Goal: Task Accomplishment & Management: Complete application form

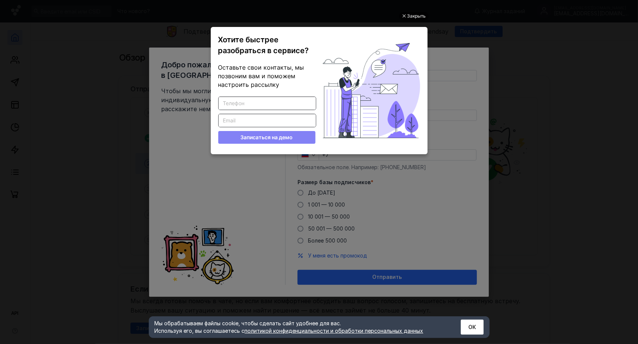
click at [417, 15] on div "Закрыть" at bounding box center [417, 16] width 19 height 8
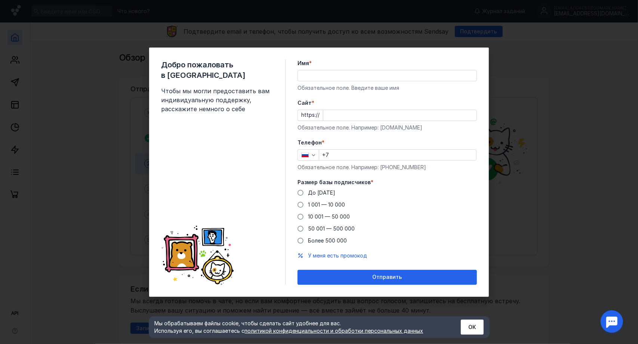
click at [340, 75] on input "Имя *" at bounding box center [387, 75] width 179 height 10
type input "О"
type input "O-Trail"
click at [331, 115] on input "Cайт *" at bounding box center [400, 115] width 153 height 10
paste input "[URL][DOMAIN_NAME]"
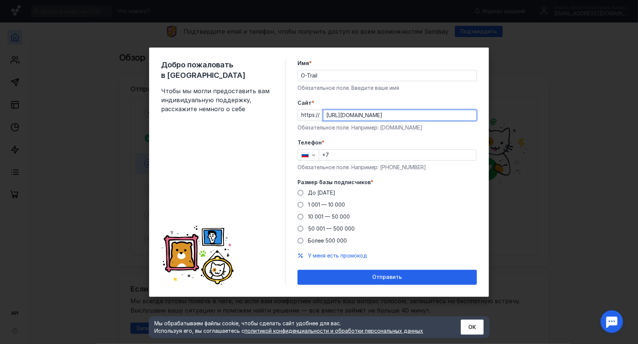
drag, startPoint x: 340, startPoint y: 115, endPoint x: 298, endPoint y: 116, distance: 42.6
click at [298, 116] on div "https:// [URL][DOMAIN_NAME]" at bounding box center [388, 115] width 180 height 11
type input "[DOMAIN_NAME][URL]"
click at [350, 153] on input "+7" at bounding box center [397, 155] width 157 height 10
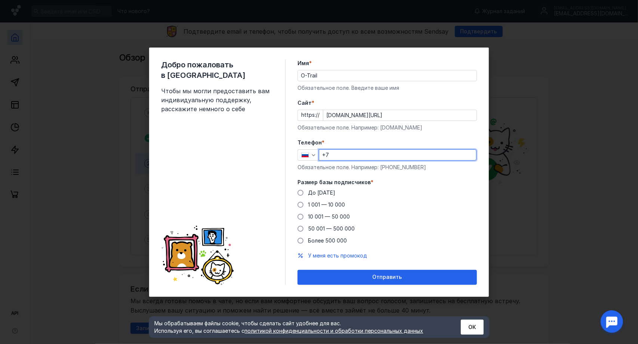
type input "[PHONE_NUMBER]"
click at [315, 192] on span "До [DATE]" at bounding box center [321, 192] width 27 height 6
click at [0, 0] on input "До [DATE]" at bounding box center [0, 0] width 0 height 0
click at [595, 157] on div "Добро пожаловать в Sendsay Чтобы мы могли предоставить вам индивидуальную подде…" at bounding box center [319, 172] width 638 height 344
click at [470, 331] on button "ОК" at bounding box center [472, 326] width 23 height 15
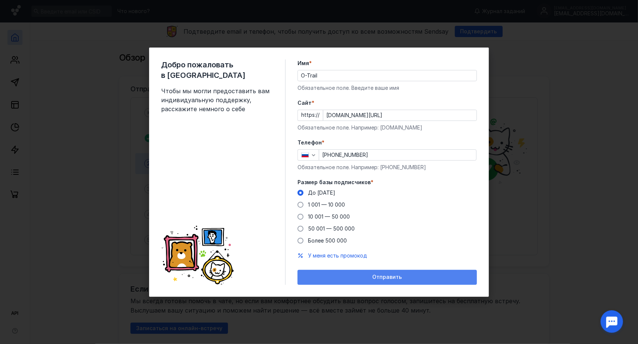
click at [384, 279] on span "Отправить" at bounding box center [388, 277] width 30 height 6
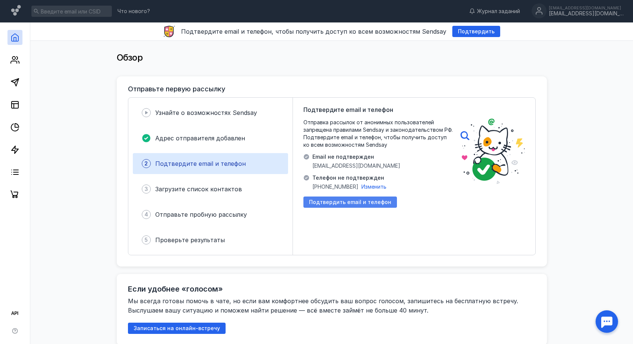
click at [336, 203] on span "Подтвердить email и телефон" at bounding box center [350, 202] width 82 height 6
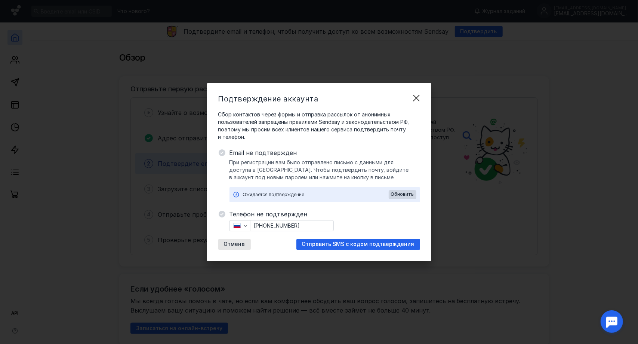
click at [304, 225] on input "[PHONE_NUMBER]" at bounding box center [292, 225] width 82 height 10
click at [373, 227] on div "Телефон не подтвержден [PHONE_NUMBER] Отмена Отправить SMS с кодом подтверждения" at bounding box center [325, 229] width 191 height 40
drag, startPoint x: 381, startPoint y: 242, endPoint x: 323, endPoint y: 230, distance: 59.9
click at [381, 242] on span "Отправить SMS с кодом подтверждения" at bounding box center [358, 244] width 113 height 6
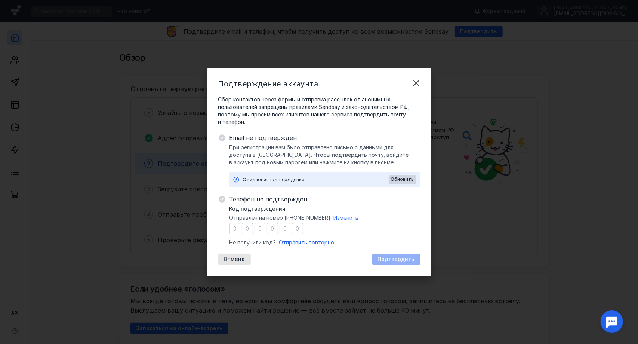
click at [234, 227] on input "number" at bounding box center [235, 228] width 11 height 11
type input "0"
type input "9"
type input "6"
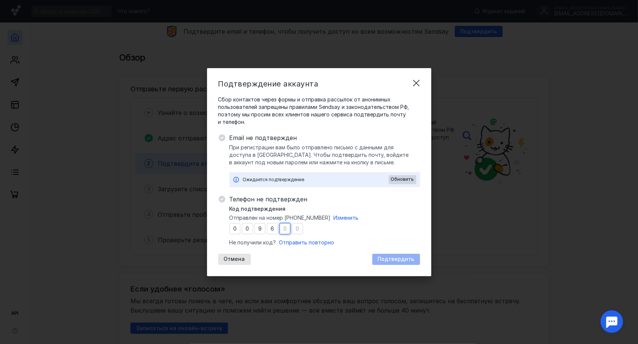
type input "9"
type input "2"
click at [393, 260] on span "Подтвердить" at bounding box center [396, 259] width 37 height 6
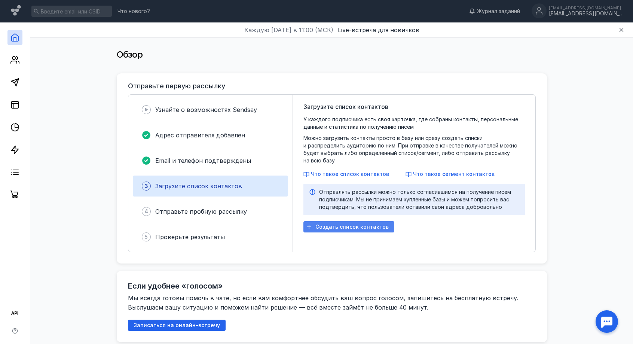
click at [336, 224] on span "Создать список контактов" at bounding box center [351, 227] width 73 height 6
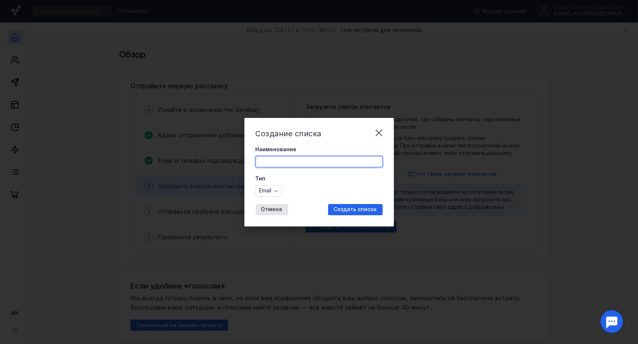
click at [282, 157] on input "Наименование" at bounding box center [319, 161] width 126 height 10
drag, startPoint x: 278, startPoint y: 159, endPoint x: 224, endPoint y: 161, distance: 53.9
click at [224, 161] on div "Создание списка Наименование ntcn Тип Email Отмена Создать список" at bounding box center [319, 172] width 638 height 344
type input "тест"
drag, startPoint x: 356, startPoint y: 206, endPoint x: 345, endPoint y: 197, distance: 14.1
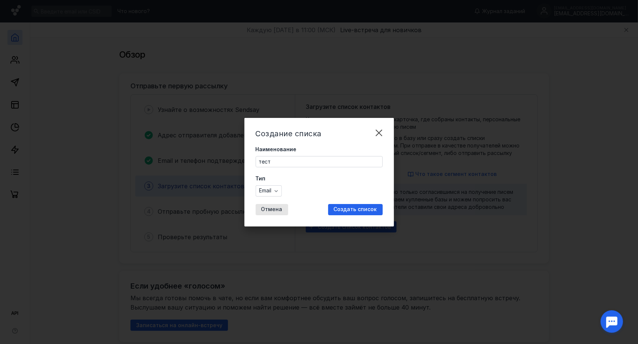
click at [356, 206] on span "Создать список" at bounding box center [355, 209] width 43 height 6
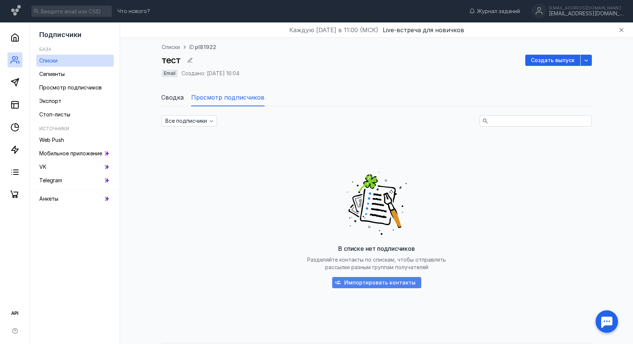
click at [384, 283] on span "Импортировать контакты" at bounding box center [379, 282] width 71 height 6
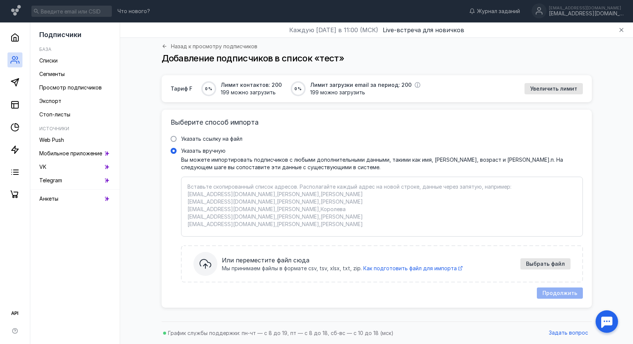
click at [218, 190] on textarea "Указать вручную Вы можете импортировать подписчиков с любыми дополнительными да…" at bounding box center [381, 206] width 389 height 47
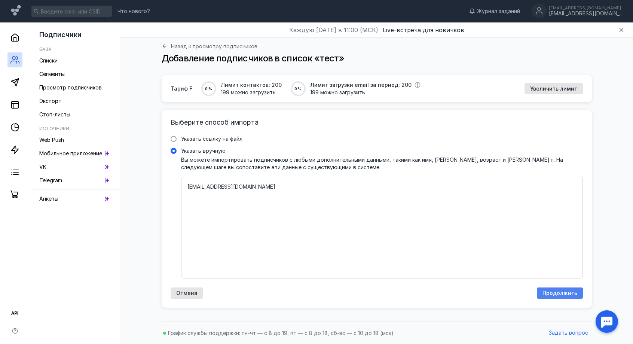
type textarea "[EMAIL_ADDRESS][DOMAIN_NAME]"
click at [558, 290] on span "Продолжить" at bounding box center [559, 293] width 35 height 6
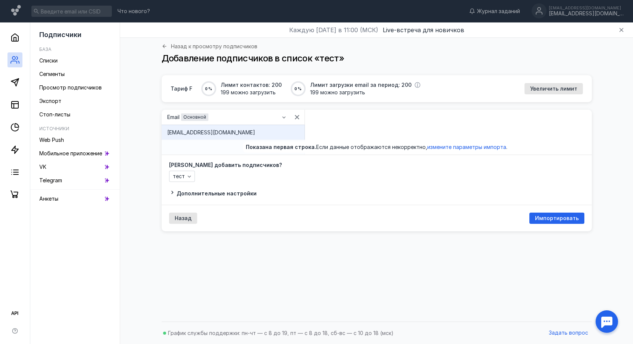
click at [577, 219] on span "Импортировать" at bounding box center [557, 218] width 44 height 6
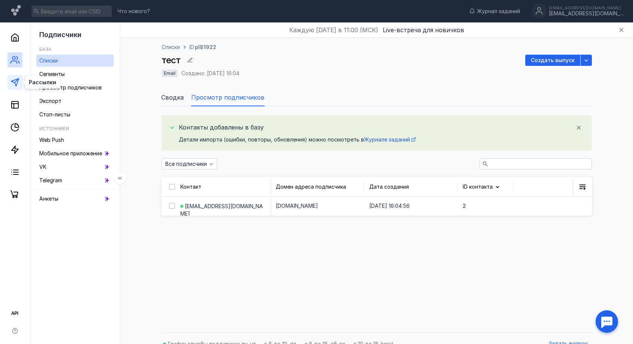
click at [16, 82] on line at bounding box center [17, 81] width 4 height 4
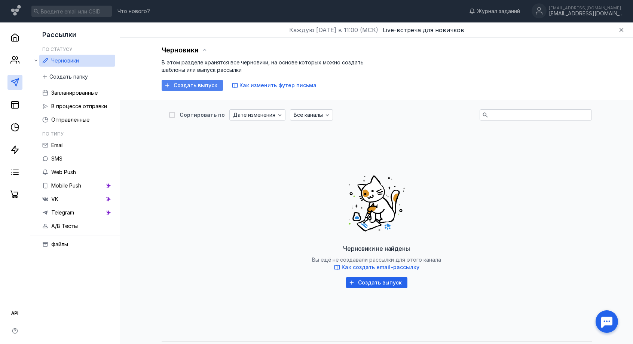
click at [192, 86] on span "Создать выпуск" at bounding box center [196, 85] width 44 height 6
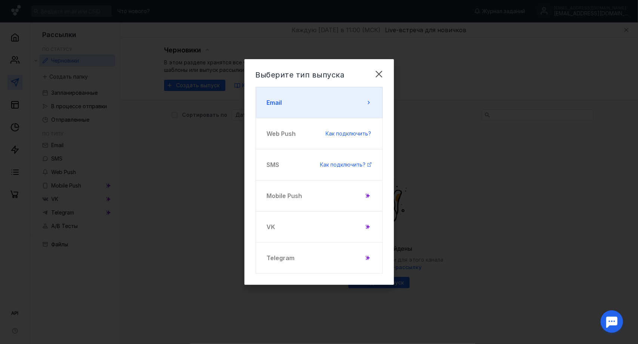
click at [340, 101] on button "Email" at bounding box center [319, 102] width 127 height 31
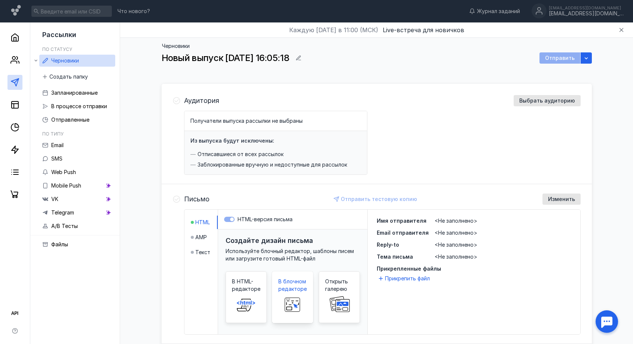
click at [297, 287] on span "В блочном редакторе" at bounding box center [292, 285] width 28 height 15
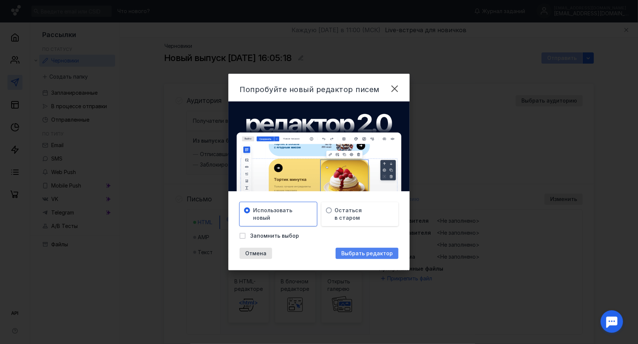
click at [369, 256] on span "Выбрать редактор" at bounding box center [367, 253] width 52 height 6
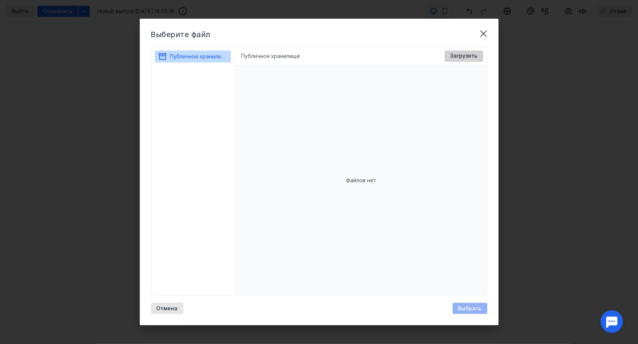
click at [463, 56] on span "Загрузить" at bounding box center [464, 56] width 27 height 6
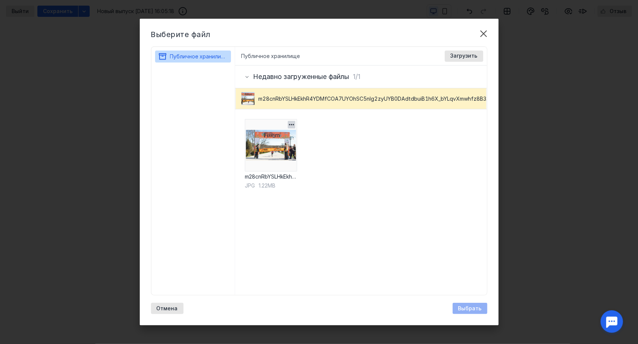
click at [276, 159] on img at bounding box center [271, 145] width 52 height 52
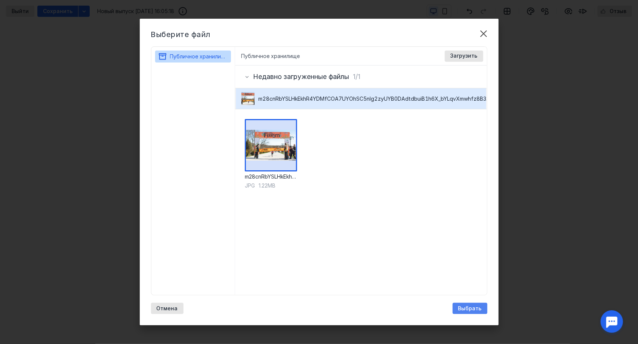
click at [468, 307] on span "Выбрать" at bounding box center [471, 308] width 24 height 6
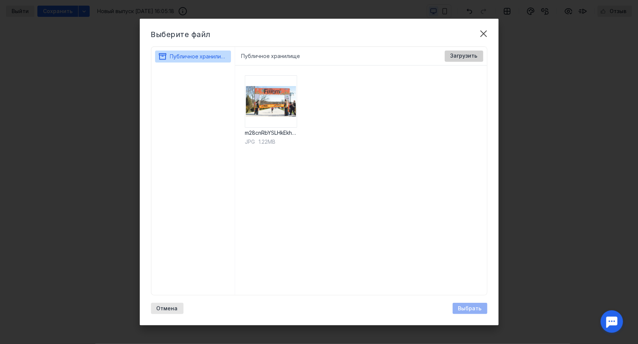
click at [452, 57] on span "Загрузить" at bounding box center [464, 56] width 27 height 6
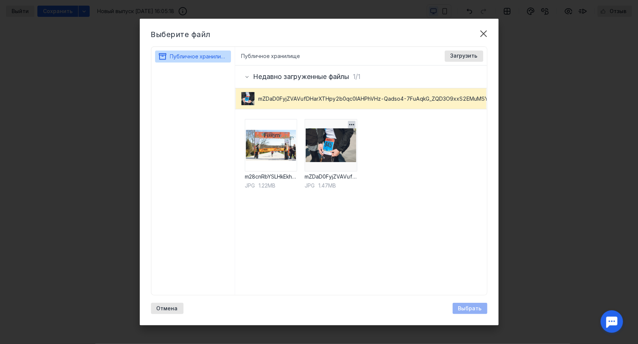
click at [337, 154] on img at bounding box center [331, 145] width 52 height 52
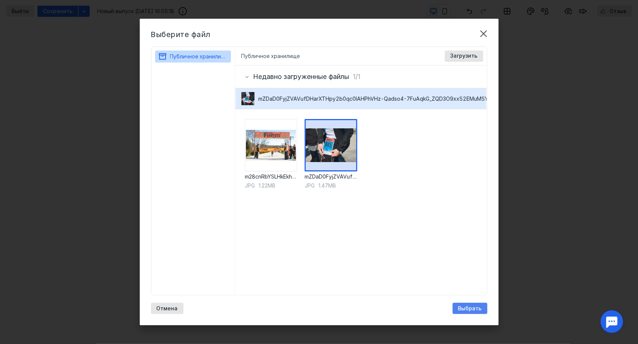
click at [473, 306] on span "Выбрать" at bounding box center [471, 308] width 24 height 6
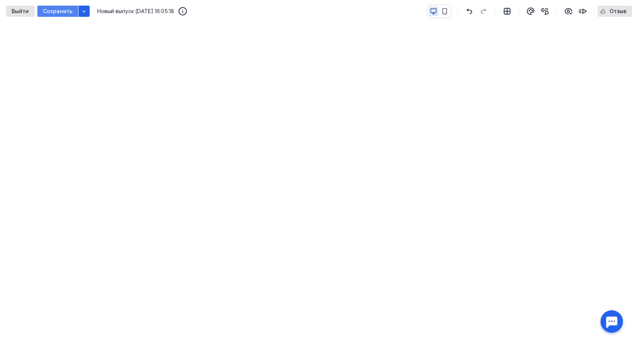
click at [61, 11] on span "Сохранить" at bounding box center [58, 11] width 30 height 6
click at [83, 10] on icon "button" at bounding box center [84, 11] width 6 height 6
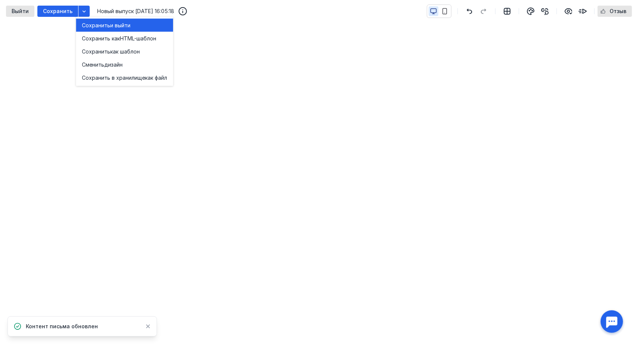
click at [106, 28] on span "Сохранить" at bounding box center [96, 24] width 28 height 7
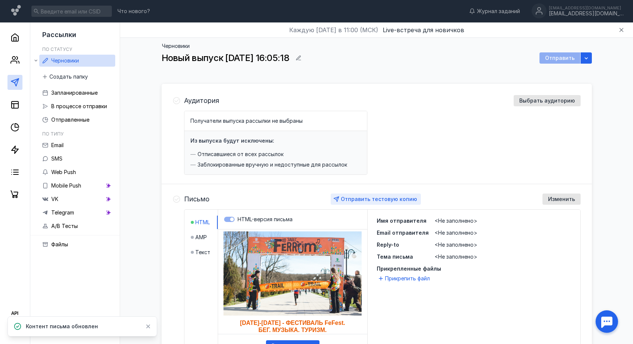
click at [397, 196] on span "Отправить тестовую копию" at bounding box center [379, 199] width 76 height 6
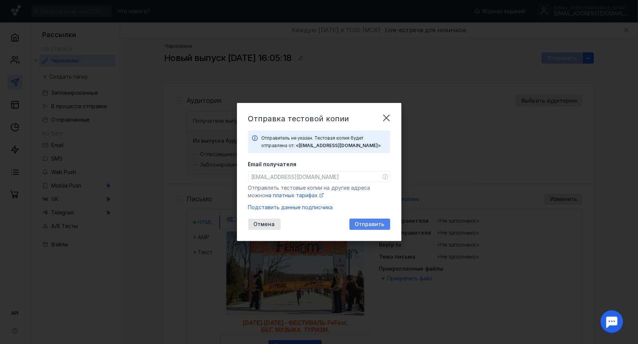
click at [368, 224] on span "Отправить" at bounding box center [370, 224] width 30 height 6
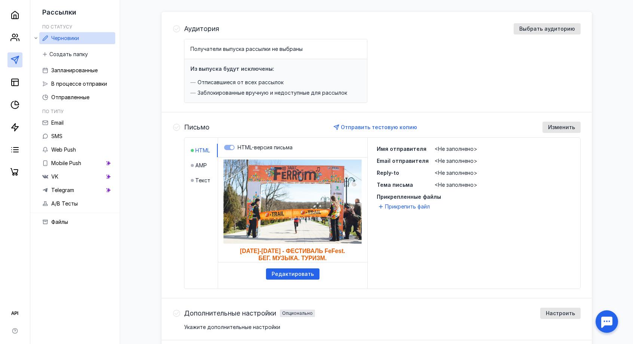
scroll to position [145, 0]
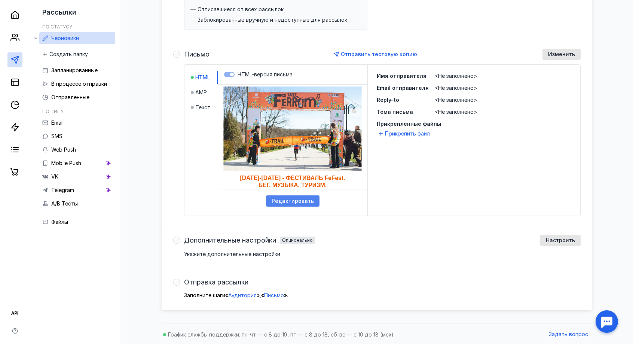
click at [281, 200] on span "Редактировать" at bounding box center [293, 201] width 42 height 6
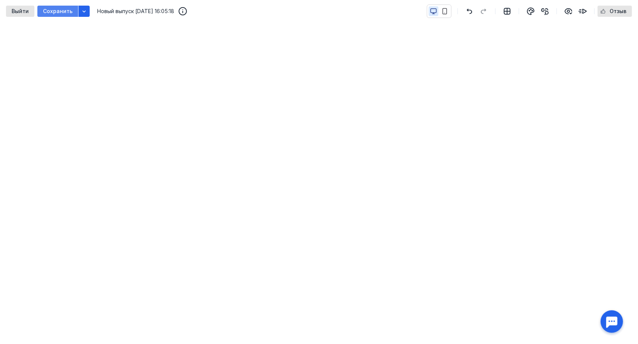
click at [69, 10] on span "Сохранить" at bounding box center [58, 11] width 30 height 6
click at [83, 10] on icon "button" at bounding box center [84, 11] width 6 height 6
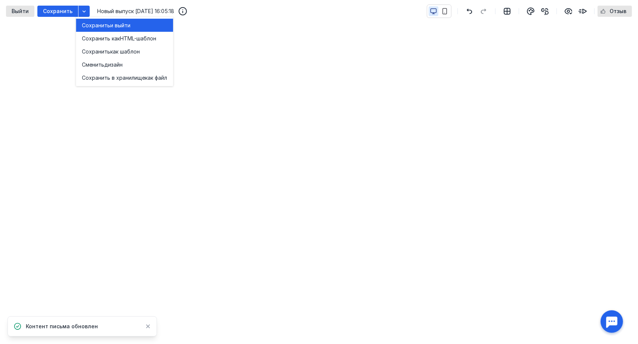
click at [106, 22] on span "Сохранить" at bounding box center [96, 25] width 28 height 7
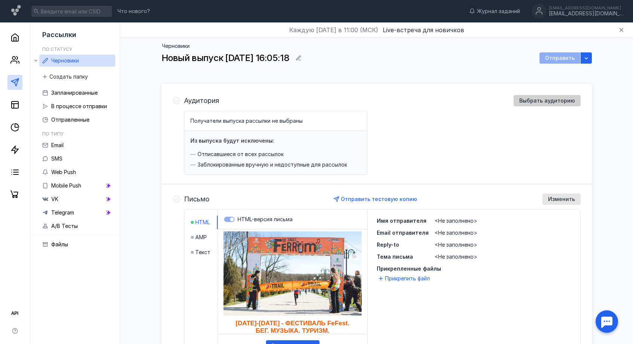
click at [544, 102] on span "Выбрать аудиторию" at bounding box center [547, 101] width 56 height 6
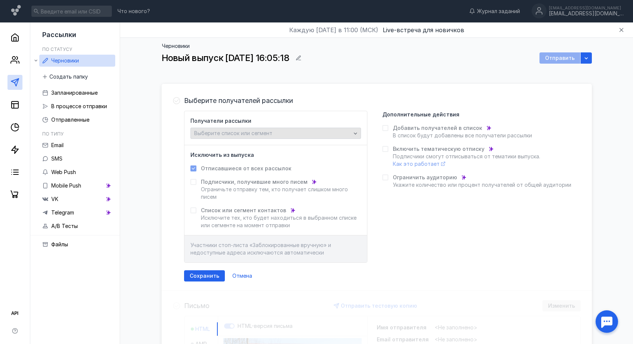
click at [261, 131] on span "Выберите список или сегмент" at bounding box center [233, 133] width 78 height 6
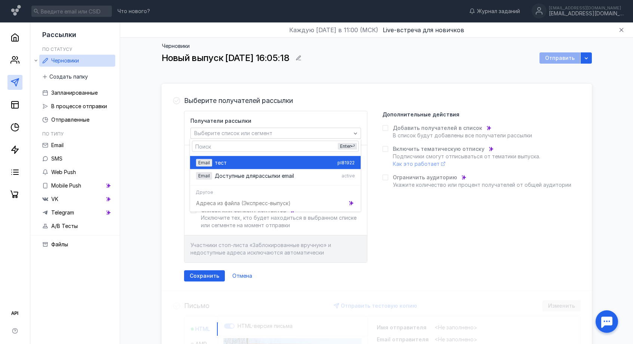
click at [235, 160] on div "тест" at bounding box center [275, 162] width 120 height 7
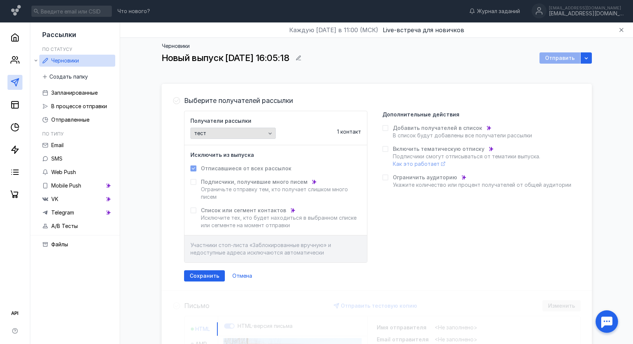
click at [270, 131] on icon "button" at bounding box center [270, 133] width 6 height 6
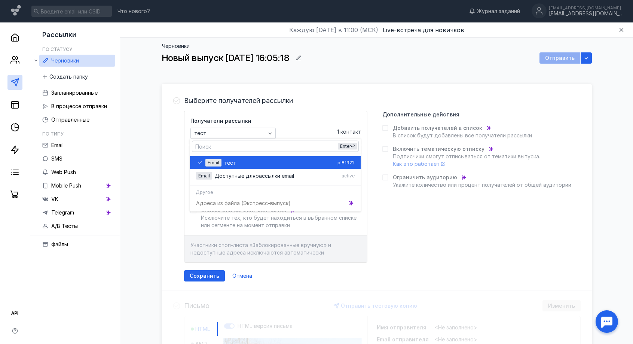
click at [247, 160] on div "тест" at bounding box center [279, 162] width 110 height 7
